Goal: Transaction & Acquisition: Purchase product/service

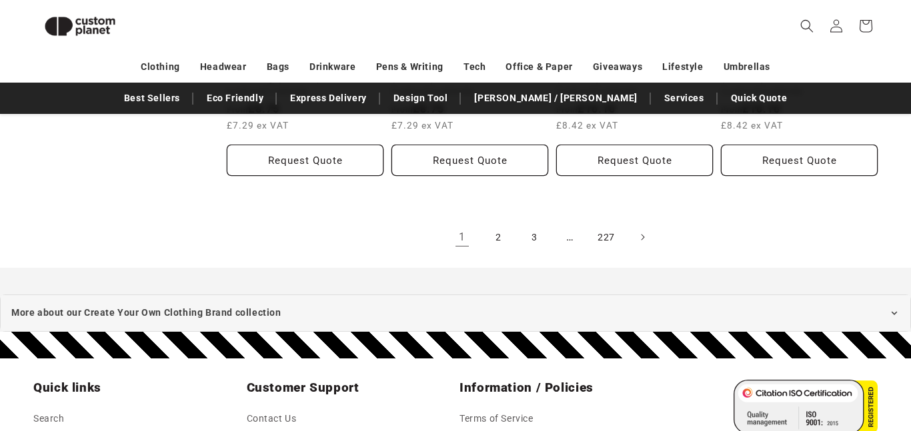
scroll to position [1594, 0]
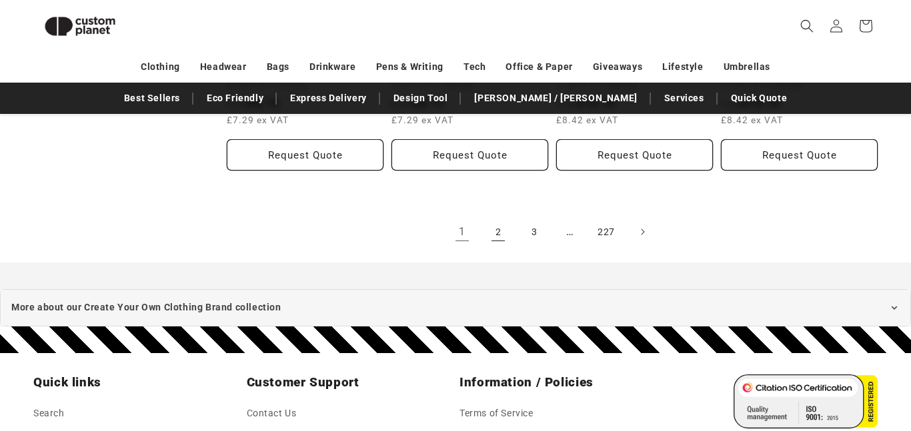
click at [501, 227] on link "2" at bounding box center [498, 231] width 29 height 29
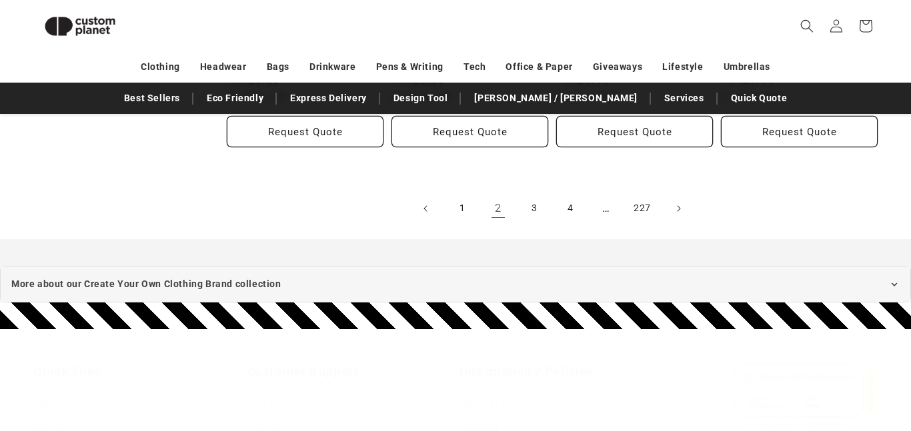
scroll to position [1655, 0]
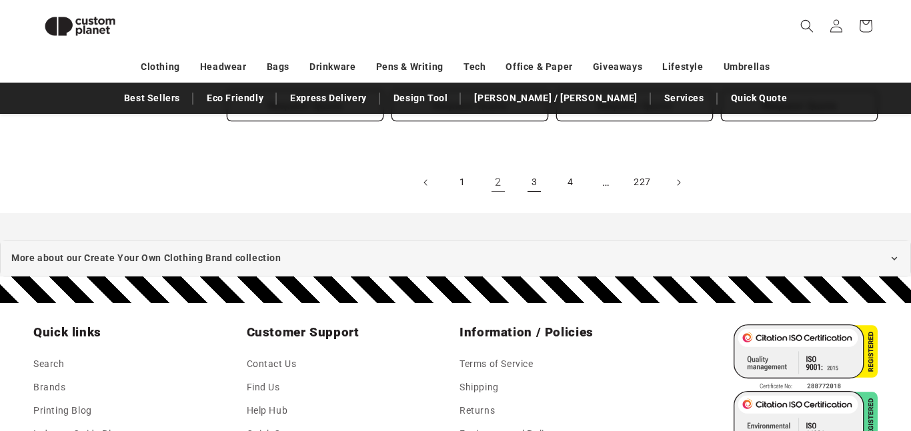
click at [536, 187] on link "3" at bounding box center [534, 182] width 29 height 29
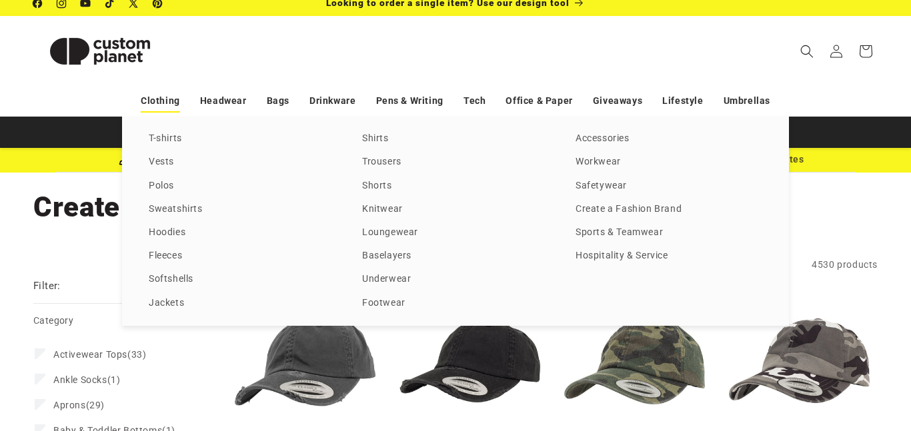
scroll to position [9, 0]
click at [181, 231] on link "Hoodies" at bounding box center [242, 233] width 187 height 18
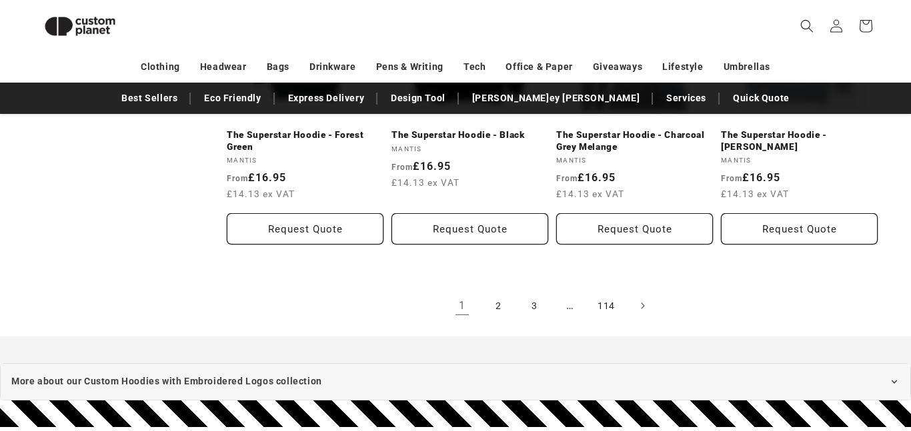
scroll to position [1522, 0]
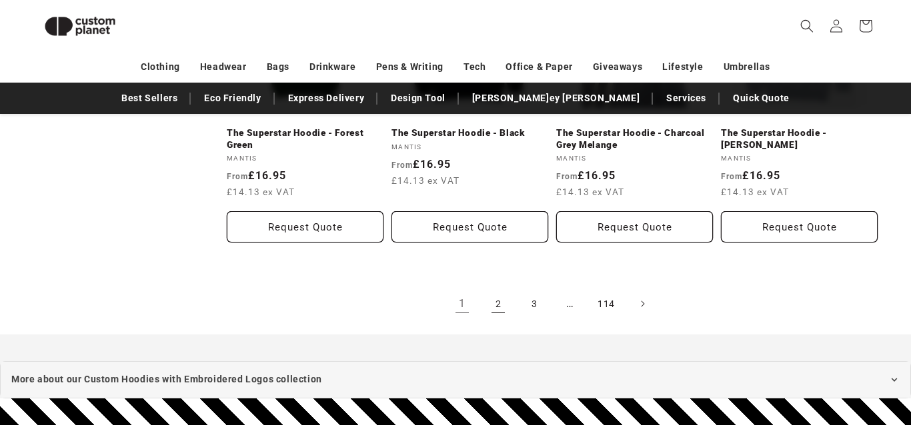
click at [502, 295] on link "2" at bounding box center [498, 303] width 29 height 29
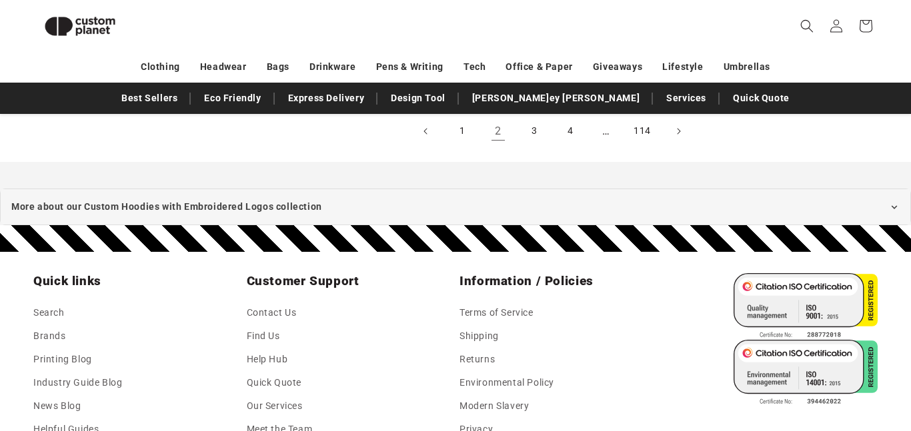
scroll to position [1708, 0]
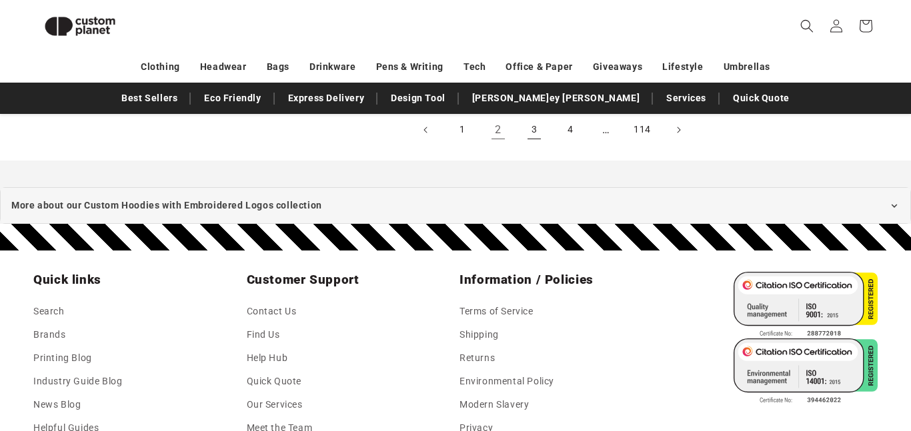
click at [522, 123] on link "3" at bounding box center [534, 129] width 29 height 29
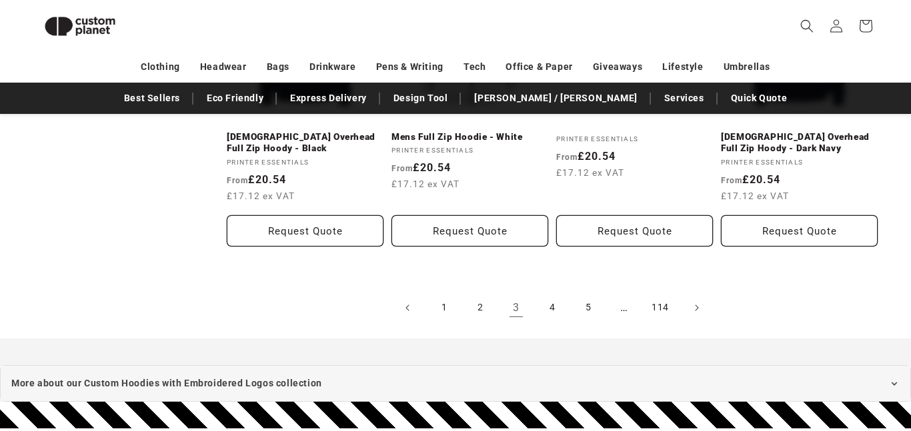
scroll to position [1531, 0]
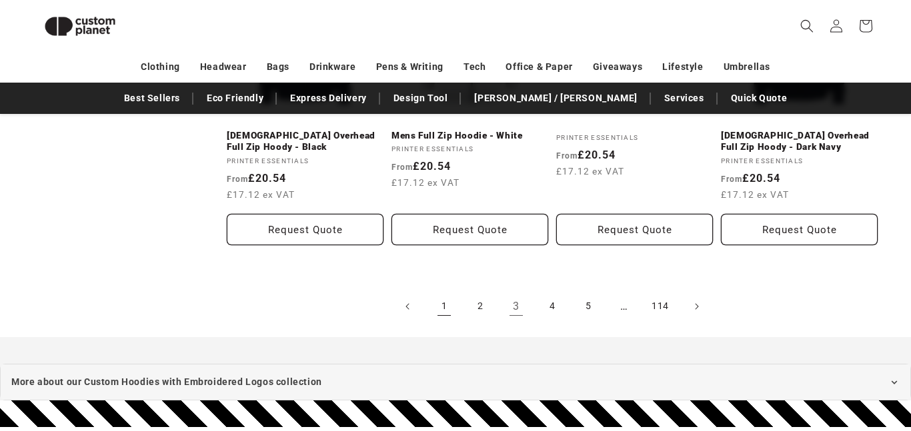
click at [441, 302] on link "1" at bounding box center [443, 306] width 29 height 29
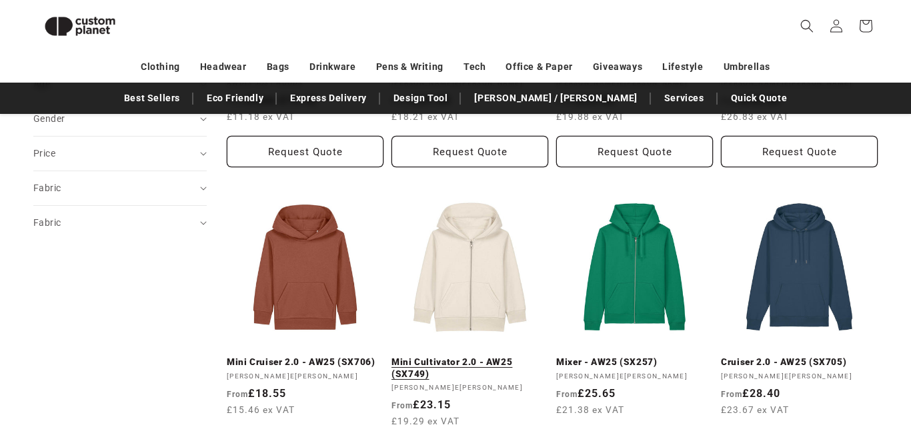
scroll to position [378, 0]
click at [436, 357] on link "Mini Cultivator 2.0 - AW25 (SX749)" at bounding box center [469, 368] width 157 height 23
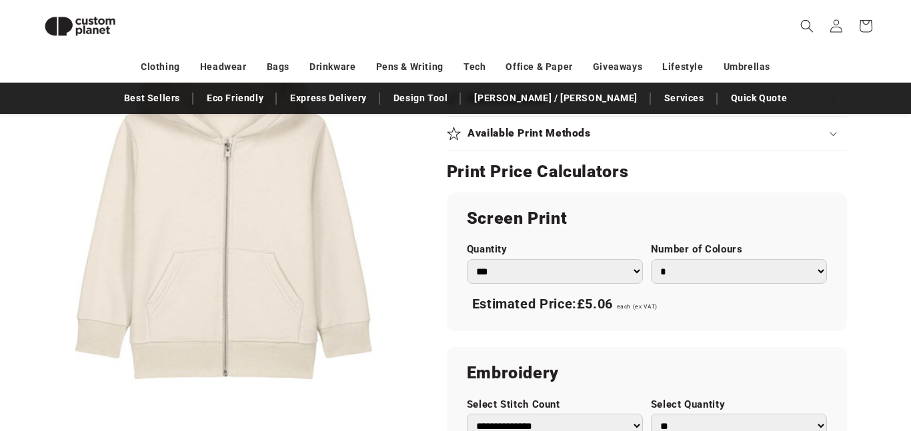
scroll to position [702, 0]
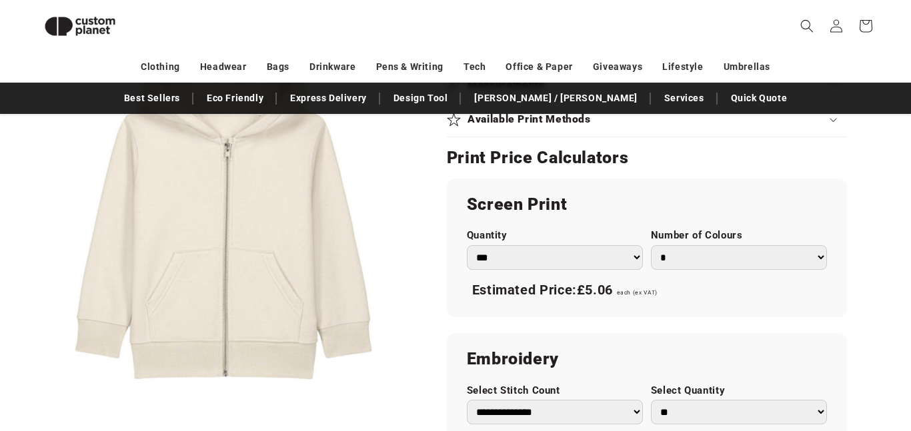
click at [720, 253] on select "* * * * * * *" at bounding box center [739, 257] width 176 height 25
click at [651, 245] on select "* * * * * * *" at bounding box center [739, 257] width 176 height 25
click at [698, 252] on select "* * * * * * *" at bounding box center [739, 257] width 176 height 25
select select "*"
click at [651, 245] on select "* * * * * * *" at bounding box center [739, 257] width 176 height 25
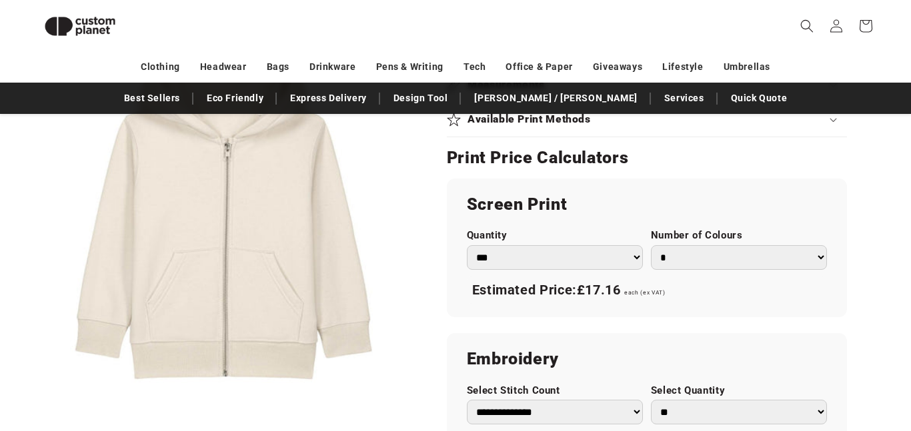
click at [689, 265] on select "* * * * * * *" at bounding box center [739, 257] width 176 height 25
click at [704, 211] on h2 "Screen Print" at bounding box center [647, 204] width 360 height 21
click at [620, 253] on select "*** *** *** **** **** **** ***** *****" at bounding box center [555, 257] width 176 height 25
click at [467, 245] on select "*** *** *** **** **** **** ***** *****" at bounding box center [555, 257] width 176 height 25
click at [597, 251] on select "*** *** *** **** **** **** ***** *****" at bounding box center [555, 257] width 176 height 25
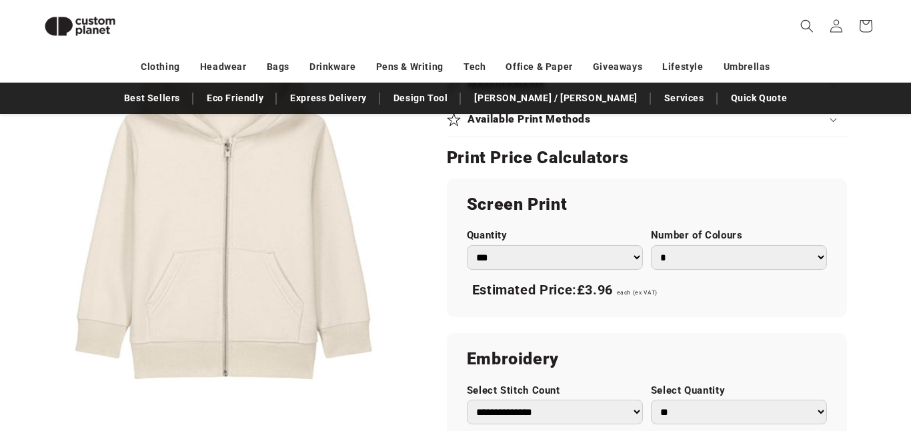
select select "**"
click at [467, 245] on select "*** *** *** **** **** **** ***** *****" at bounding box center [555, 257] width 176 height 25
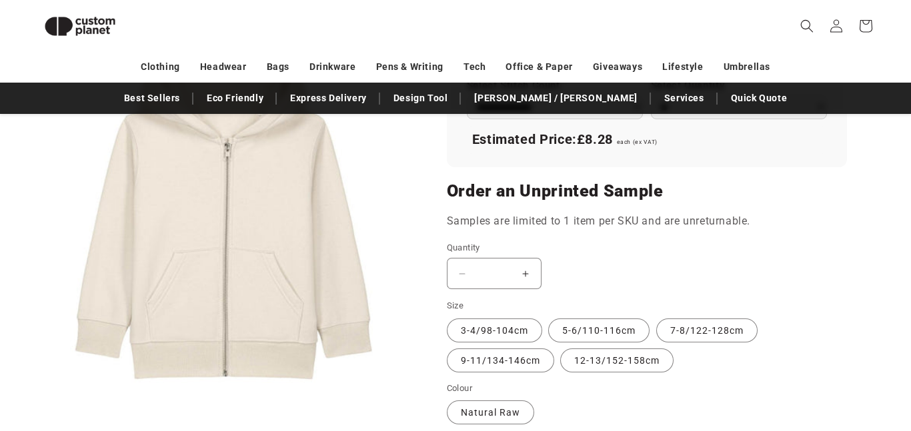
scroll to position [1010, 0]
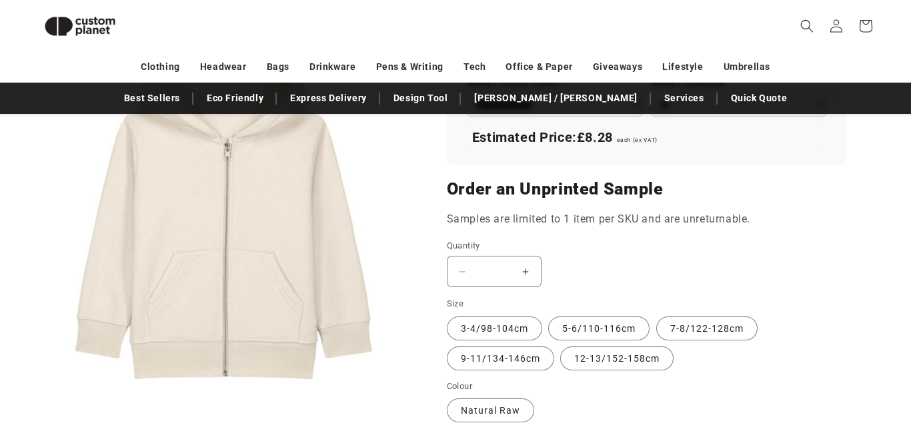
click at [520, 274] on button "Increase quantity for Mini Cultivator 2.0 - AW25 (SX749)" at bounding box center [526, 271] width 30 height 31
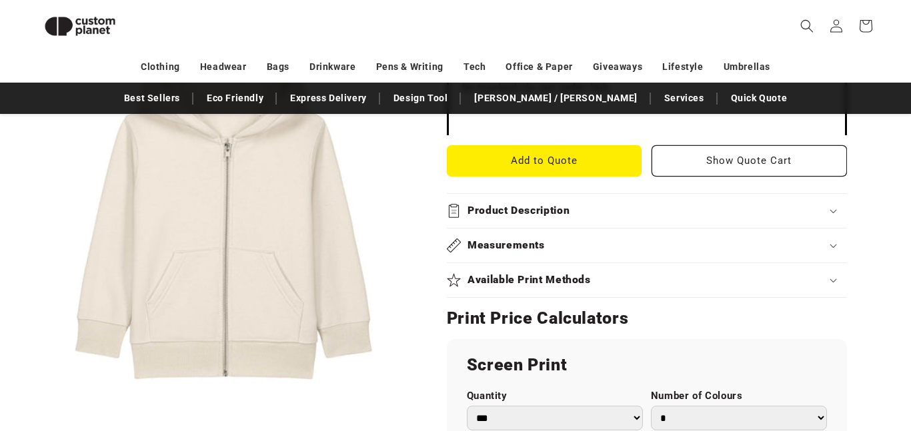
scroll to position [536, 0]
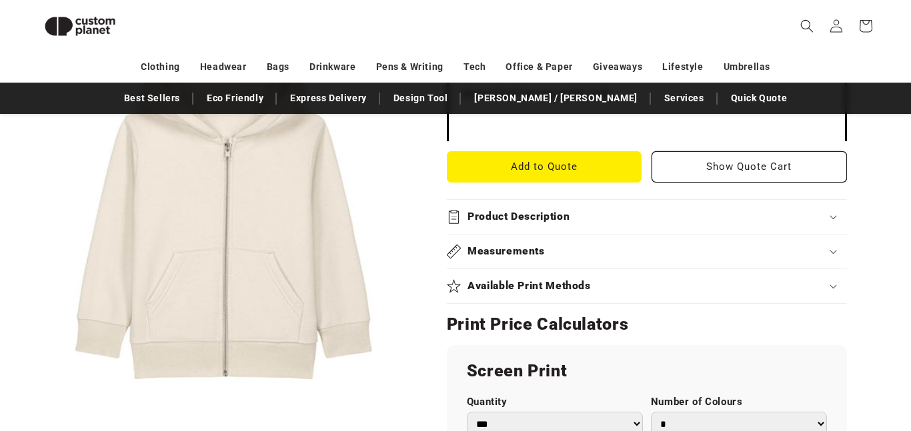
click at [576, 253] on div "Measurements" at bounding box center [647, 252] width 400 height 14
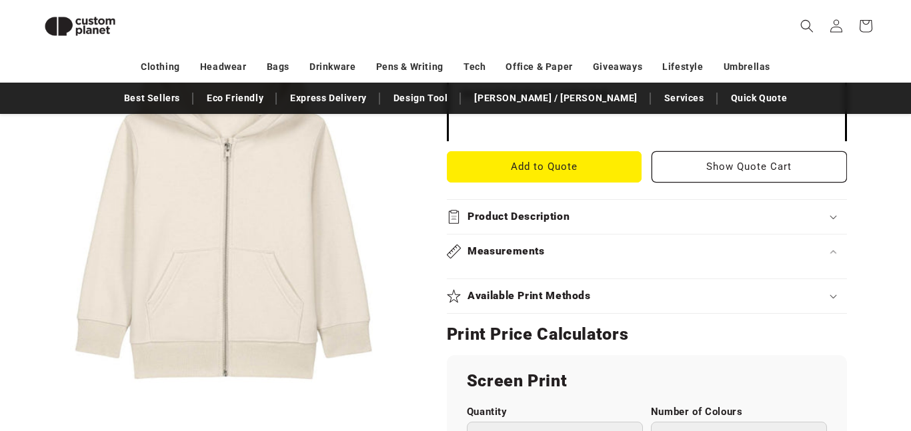
click at [576, 253] on div "Measurements" at bounding box center [647, 252] width 400 height 14
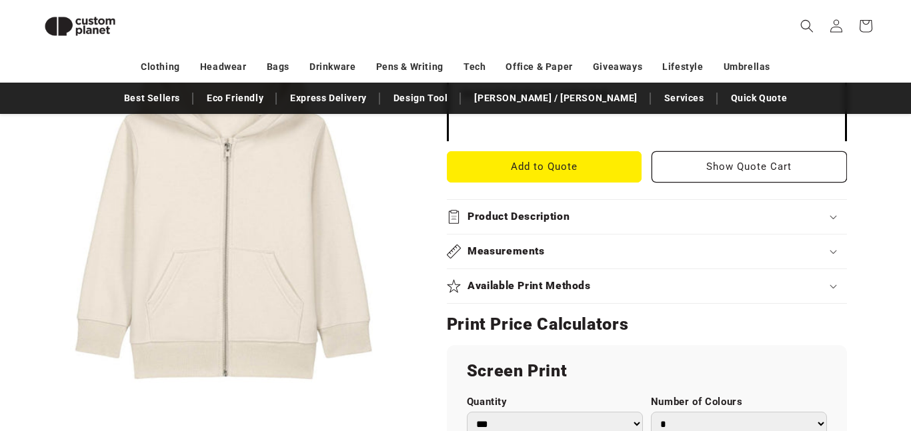
click at [576, 253] on div "Measurements" at bounding box center [647, 252] width 400 height 14
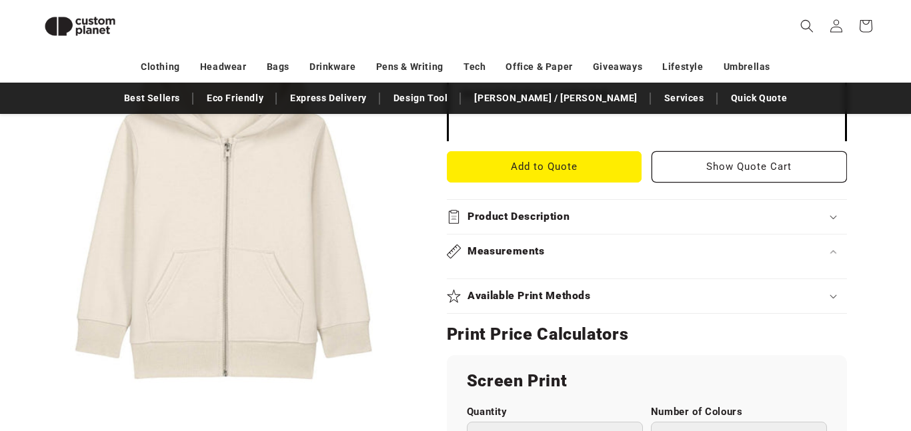
click at [576, 253] on div "Measurements" at bounding box center [647, 252] width 400 height 14
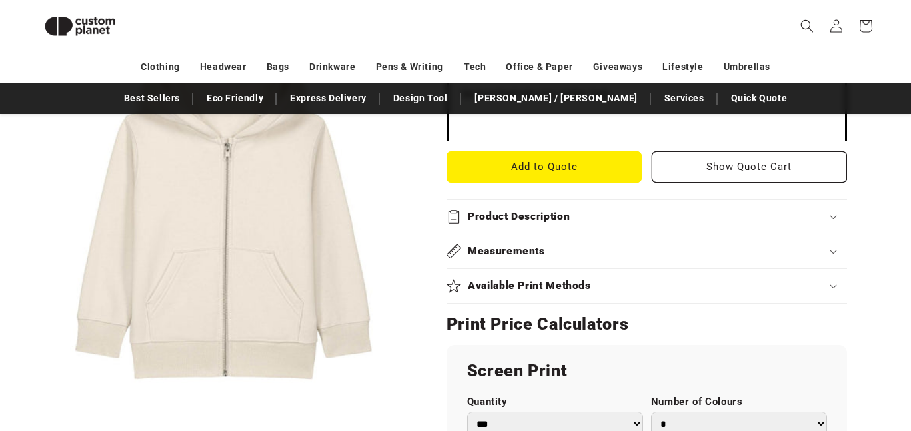
click at [600, 215] on div "Product Description" at bounding box center [647, 217] width 400 height 14
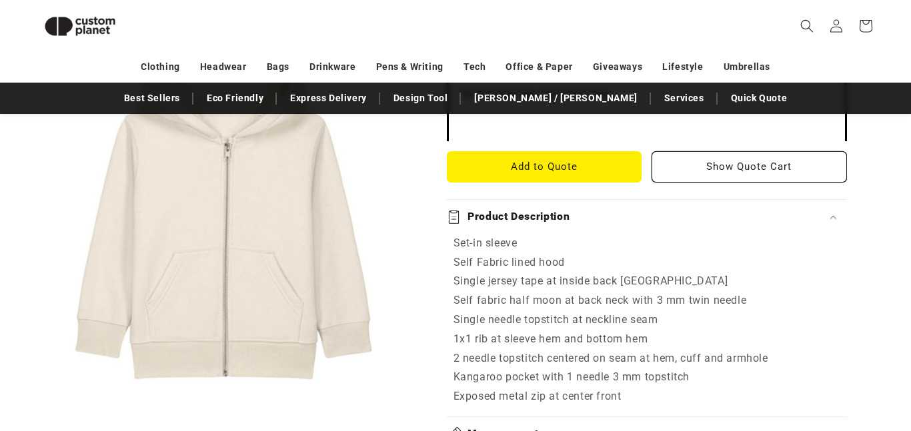
click at [600, 215] on div "Product Description" at bounding box center [647, 217] width 400 height 14
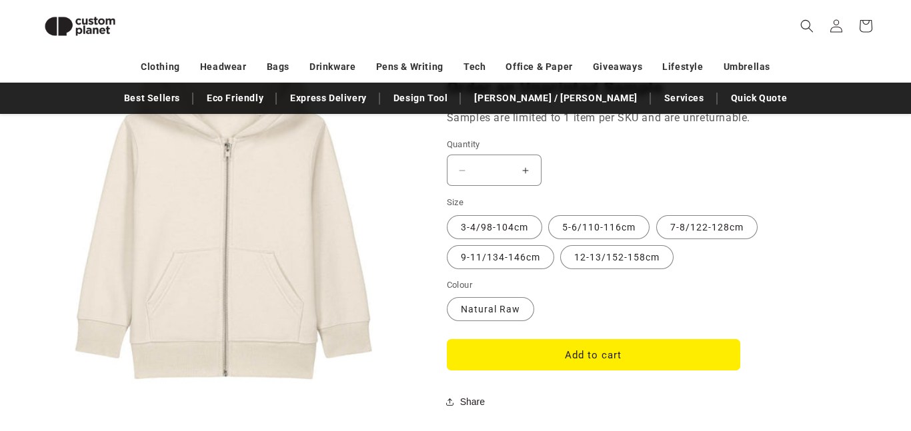
scroll to position [1112, 0]
click at [632, 253] on label "12-13/152-158cm Variant sold out or unavailable" at bounding box center [616, 257] width 113 height 24
click at [510, 260] on label "9-11/134-146cm Variant sold out or unavailable" at bounding box center [500, 257] width 107 height 24
click at [609, 251] on label "12-13/152-158cm Variant sold out or unavailable" at bounding box center [616, 257] width 113 height 24
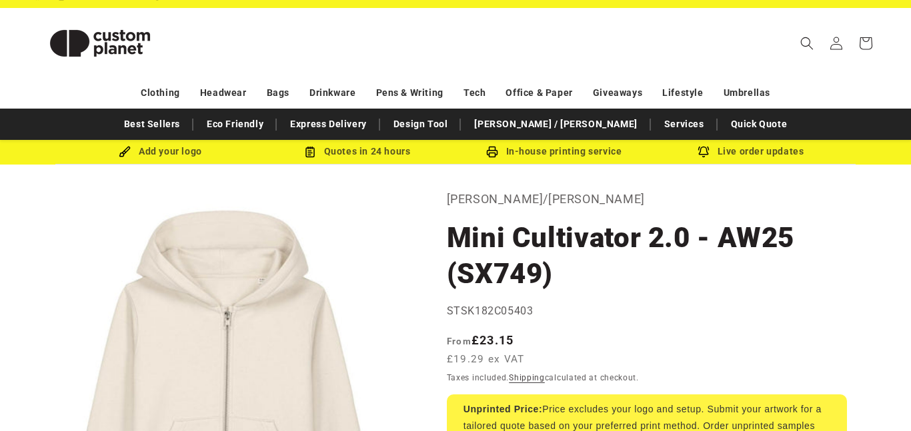
scroll to position [19, 0]
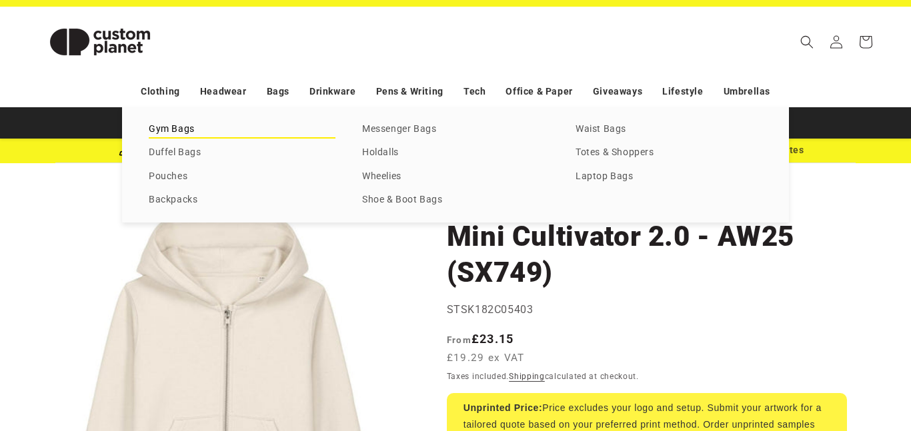
click at [181, 124] on link "Gym Bags" at bounding box center [242, 130] width 187 height 18
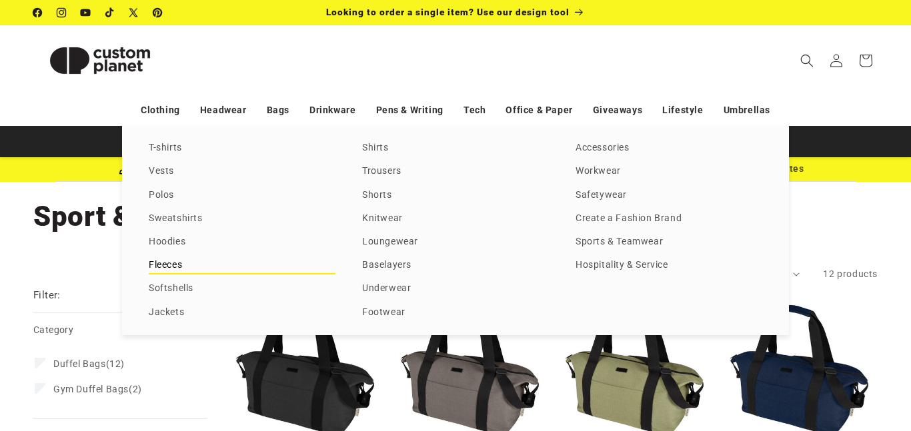
click at [211, 269] on link "Fleeces" at bounding box center [242, 266] width 187 height 18
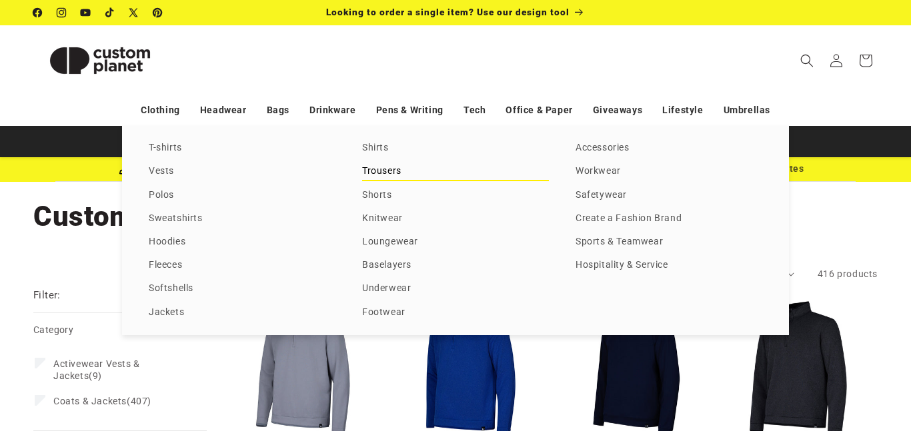
click at [395, 167] on link "Trousers" at bounding box center [455, 172] width 187 height 18
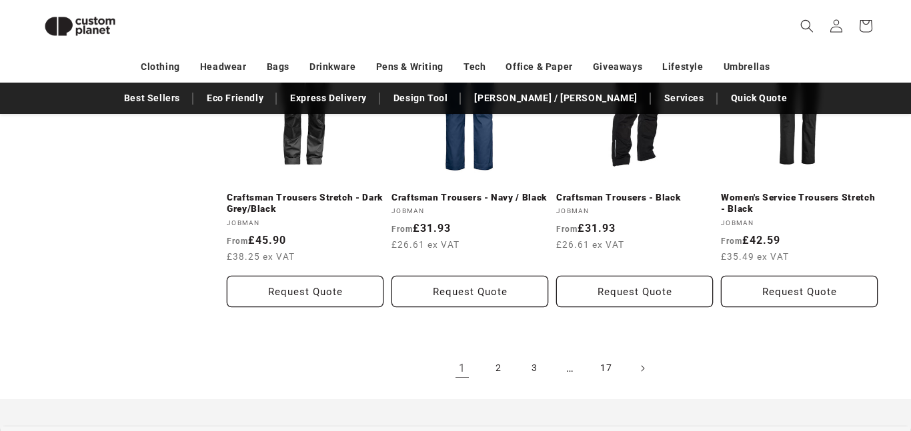
scroll to position [1471, 0]
